Goal: Task Accomplishment & Management: Manage account settings

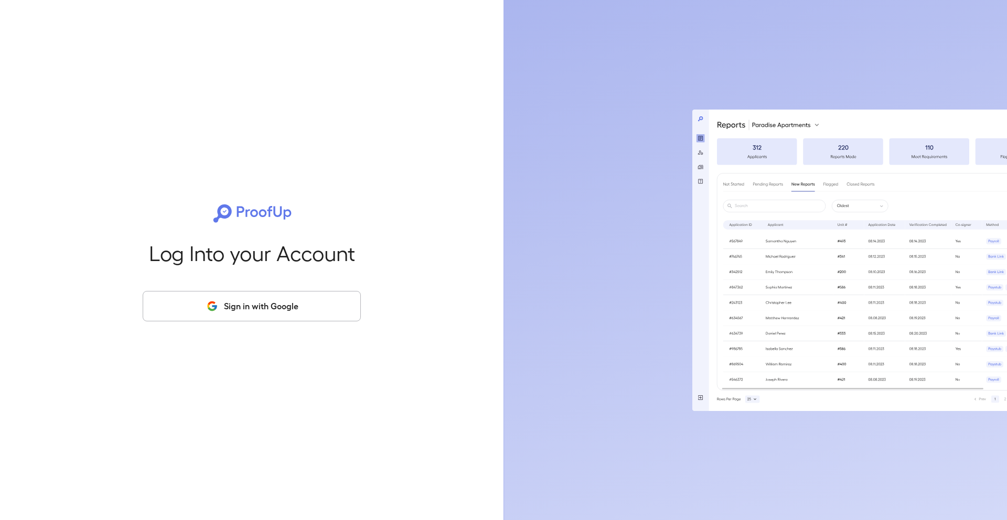
click at [275, 308] on button "Sign in with Google" at bounding box center [252, 306] width 218 height 30
